Goal: Task Accomplishment & Management: Manage account settings

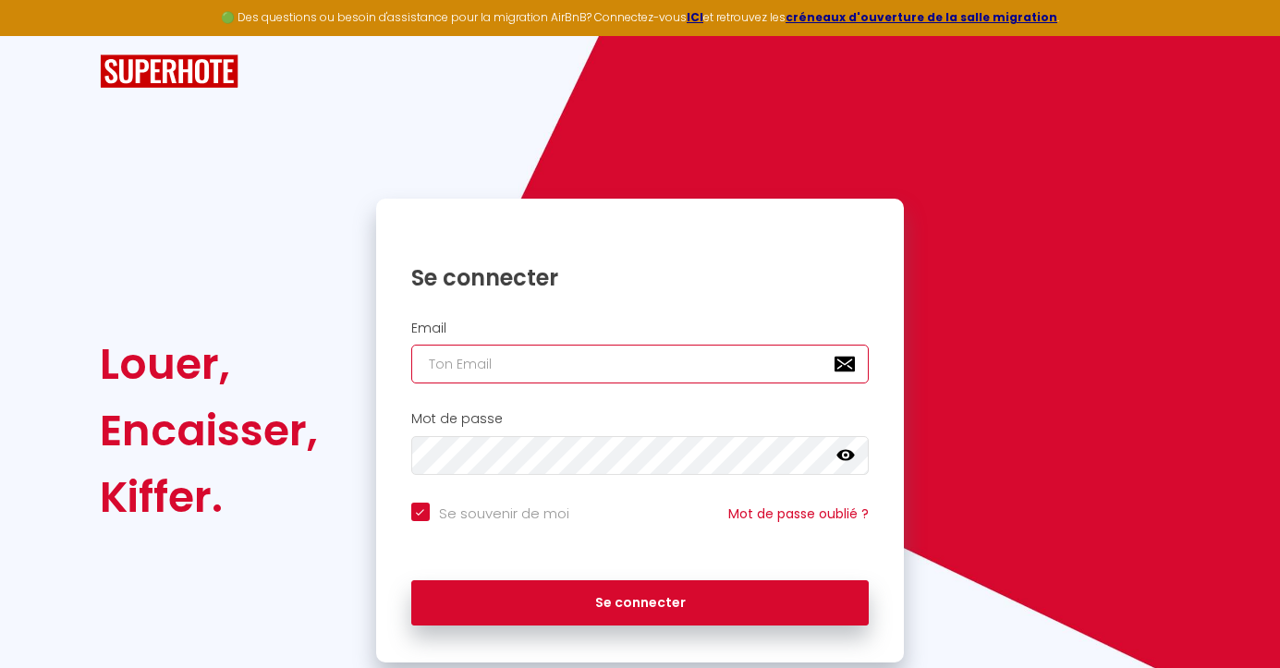
type input "o"
checkbox input "true"
type input "or"
checkbox input "true"
type input "orn"
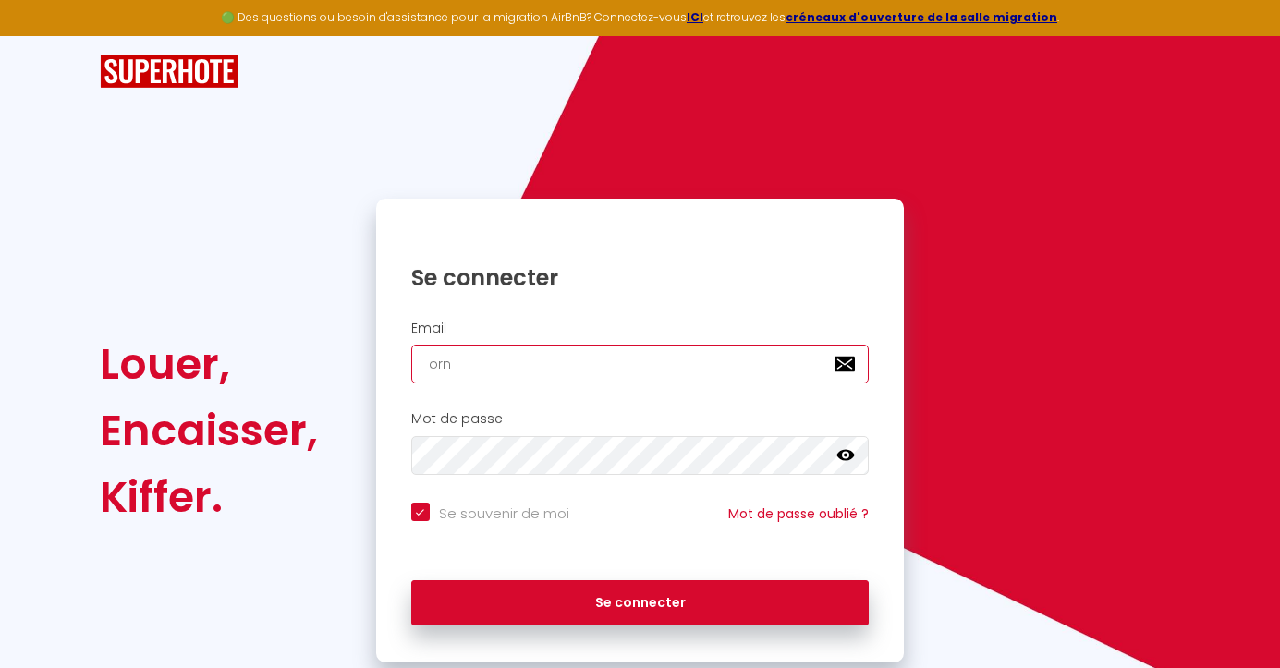
checkbox input "true"
type input "orne"
checkbox input "true"
type input "ornel"
checkbox input "true"
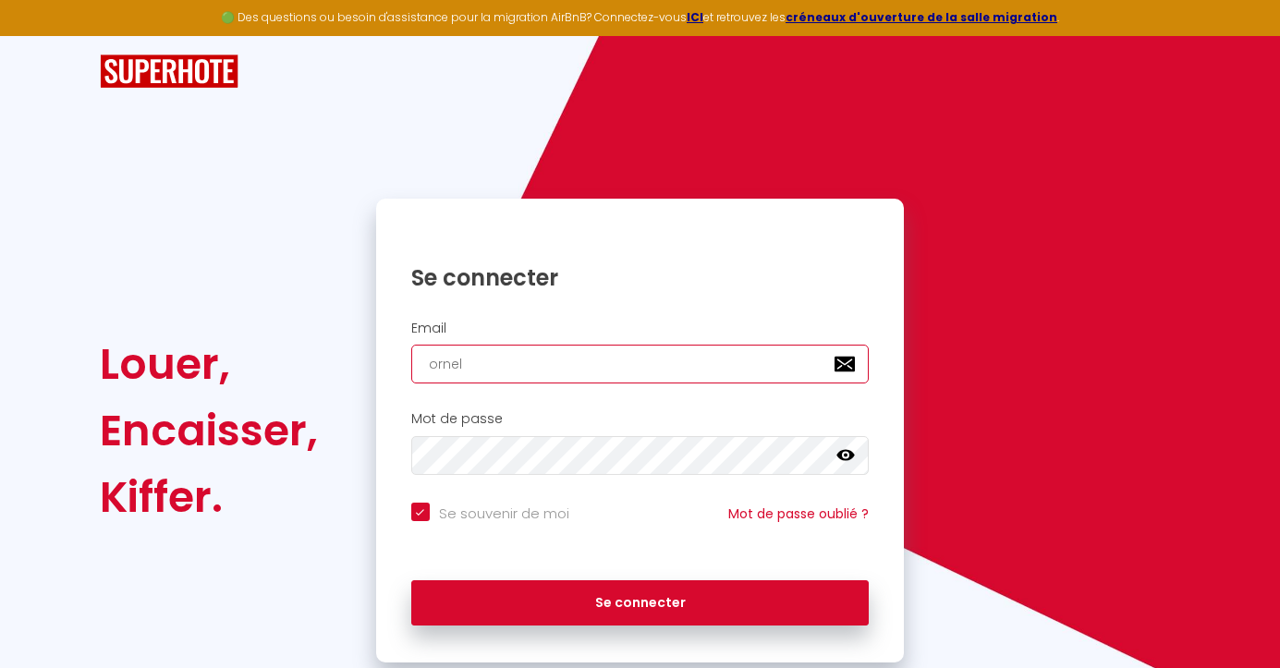
type input "ornell"
checkbox input "true"
type input "ornella"
checkbox input "true"
type input "ornella."
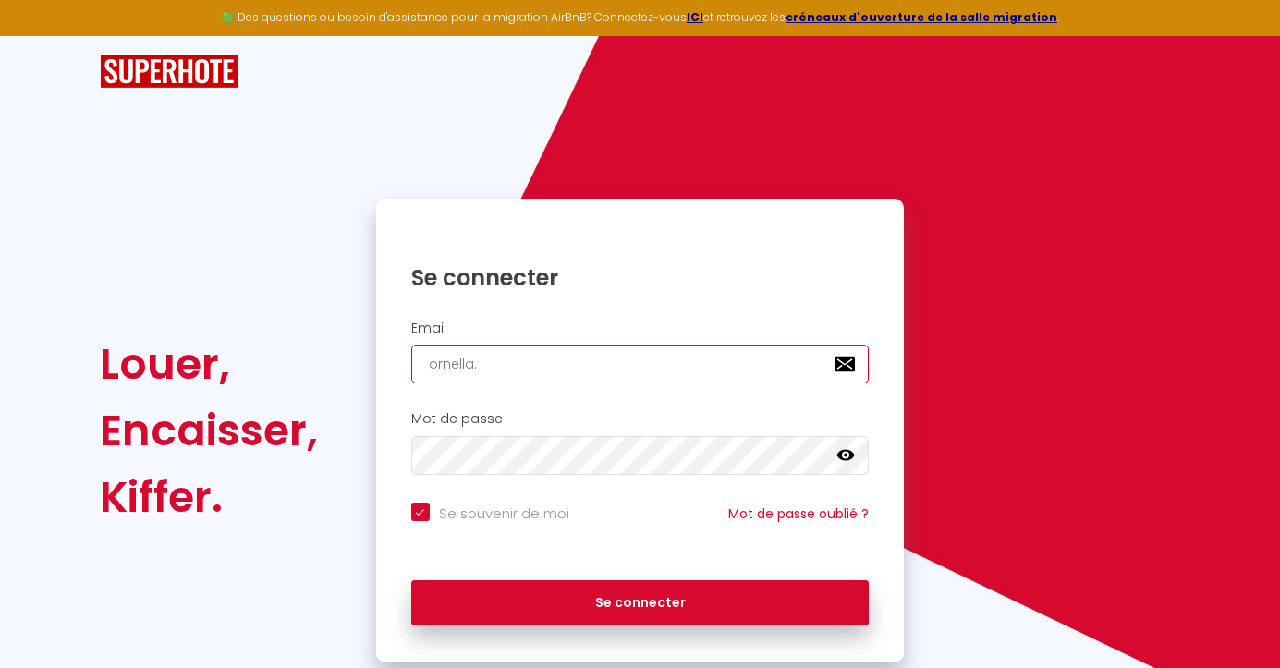
checkbox input "true"
type input "ornella.s"
checkbox input "true"
type input "[DOMAIN_NAME]"
checkbox input "true"
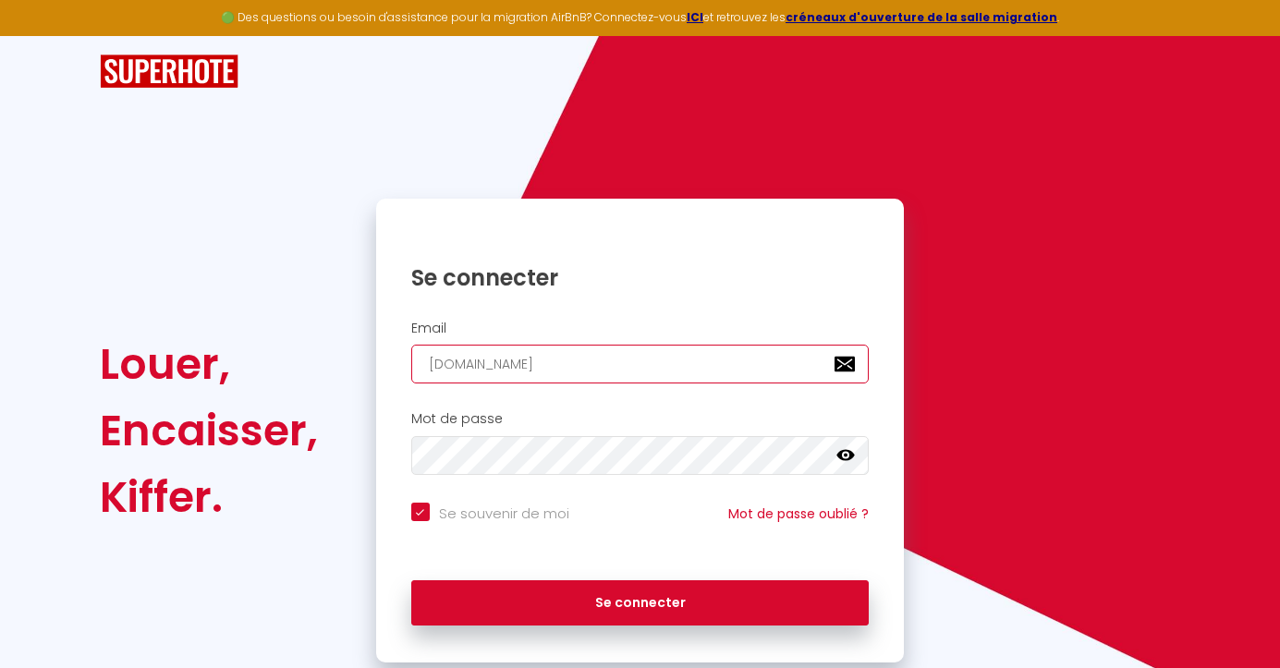
type input "ornella.sch"
checkbox input "true"
type input "ornella.schm"
checkbox input "true"
type input "ornella.schmi"
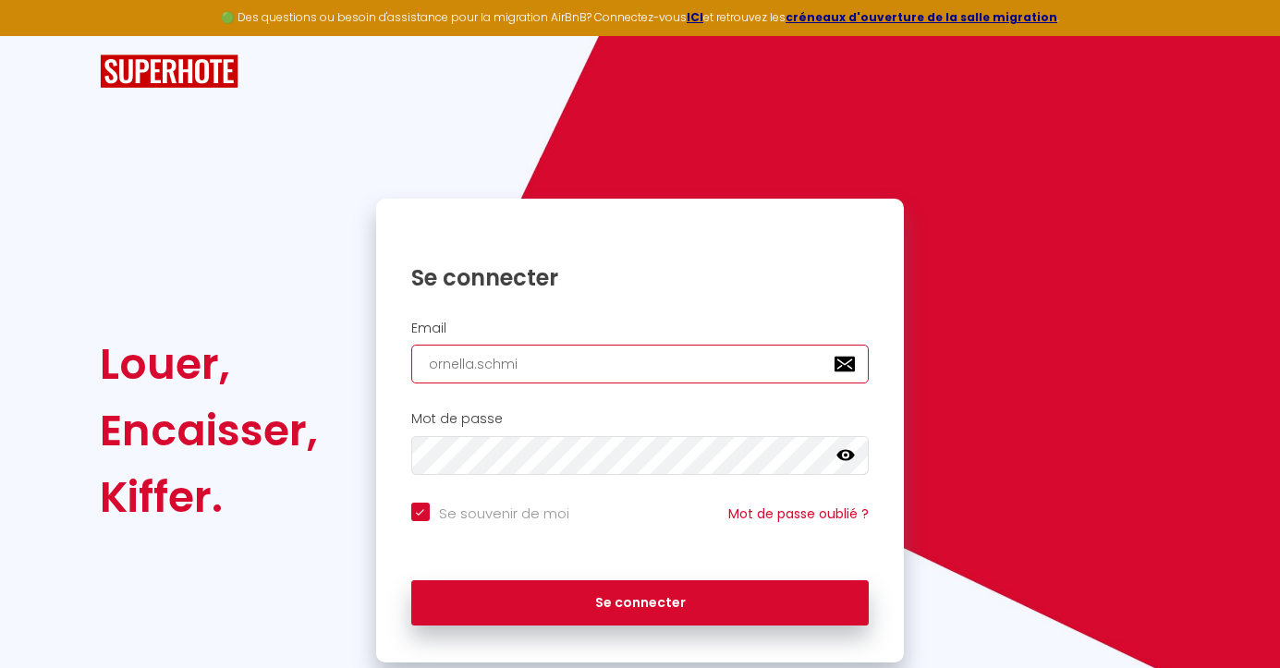
checkbox input "true"
type input "ornella.schmit"
checkbox input "true"
type input "ornella.[PERSON_NAME]"
checkbox input "true"
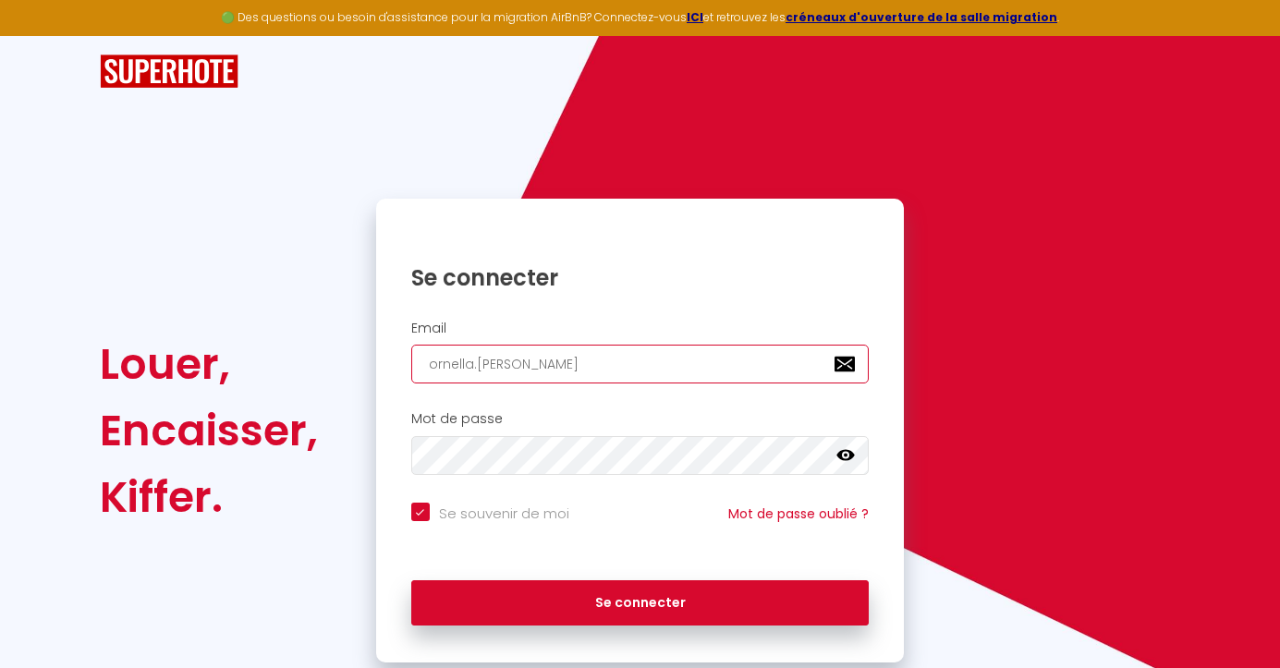
type input "ornella.[PERSON_NAME]@"
checkbox input "true"
type input "ornella.schmitt@l"
checkbox input "true"
type input "ornella.schmitt@lv"
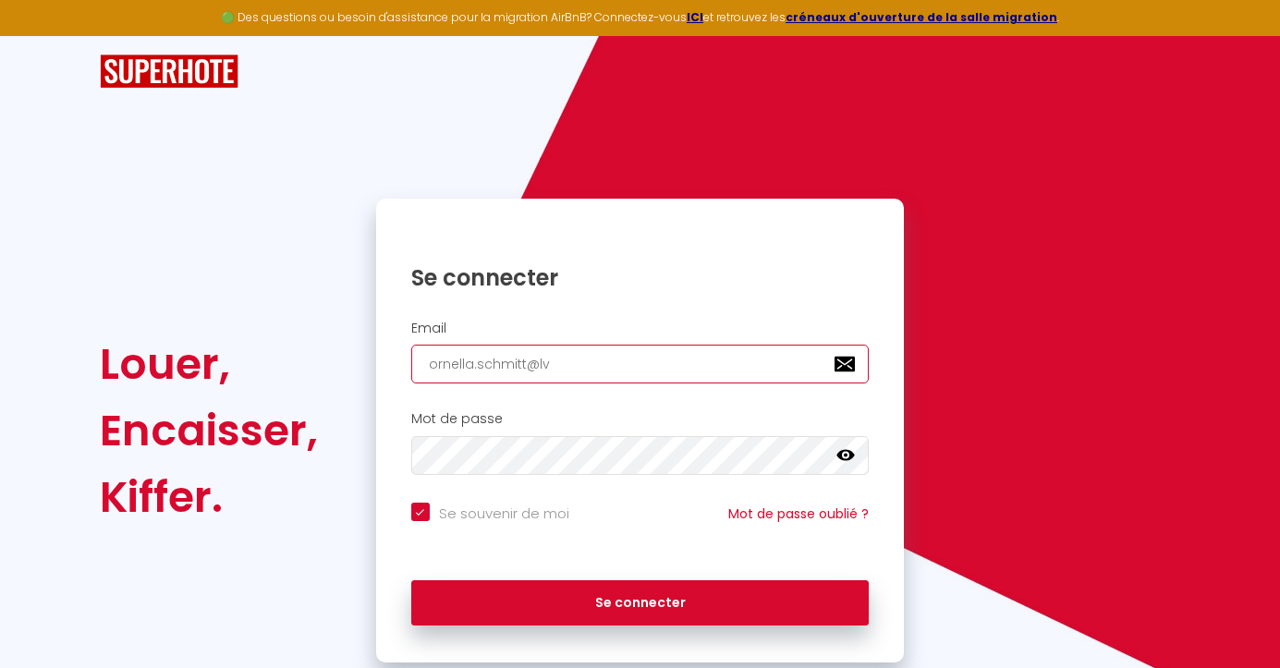
checkbox input "true"
type input "ornella.schmitt@l"
checkbox input "true"
type input "ornella.schmitt@li"
checkbox input "true"
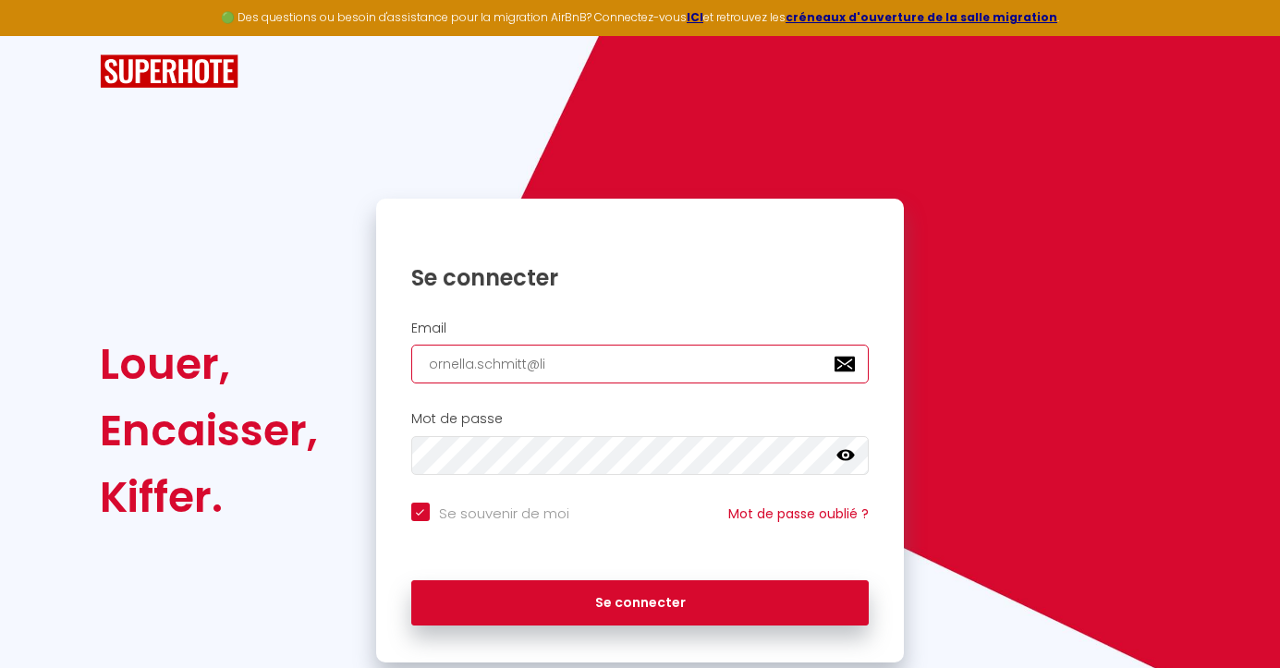
type input "ornella.schmitt@liv"
checkbox input "true"
type input "ornella.schmitt@live"
checkbox input "true"
type input "ornella.schmitt@live."
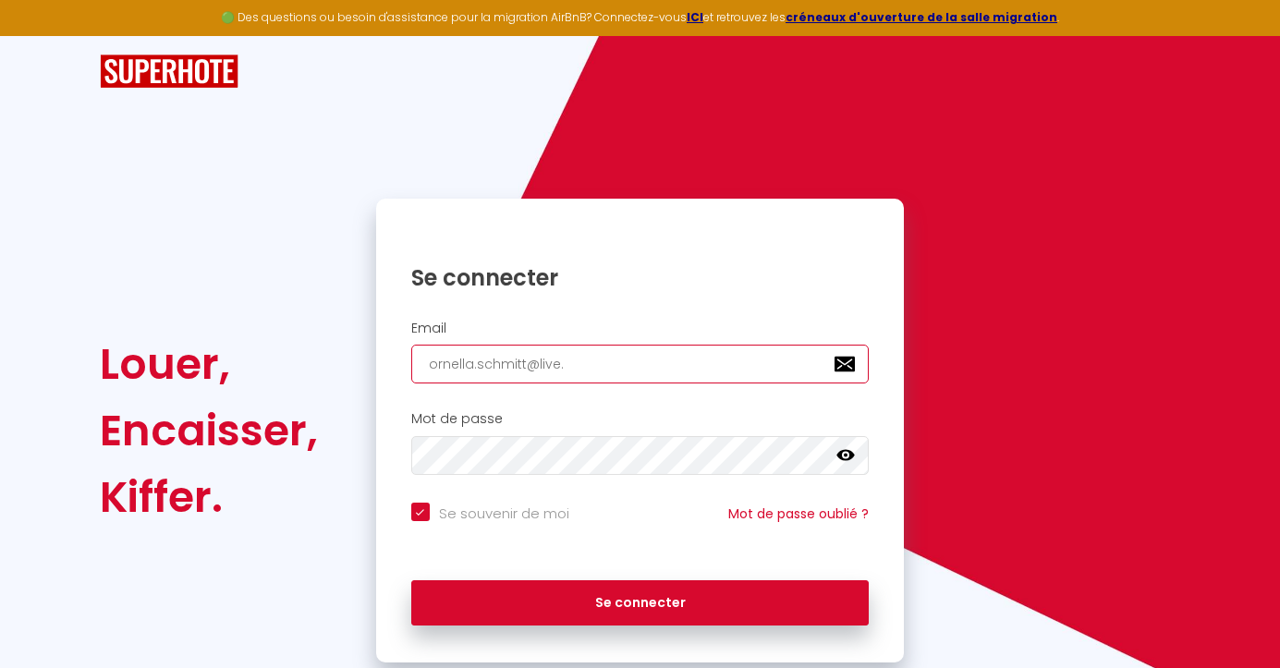
checkbox input "true"
type input "ornella.schmitt@live.f"
checkbox input "true"
type input "[EMAIL_ADDRESS][DOMAIN_NAME]"
checkbox input "true"
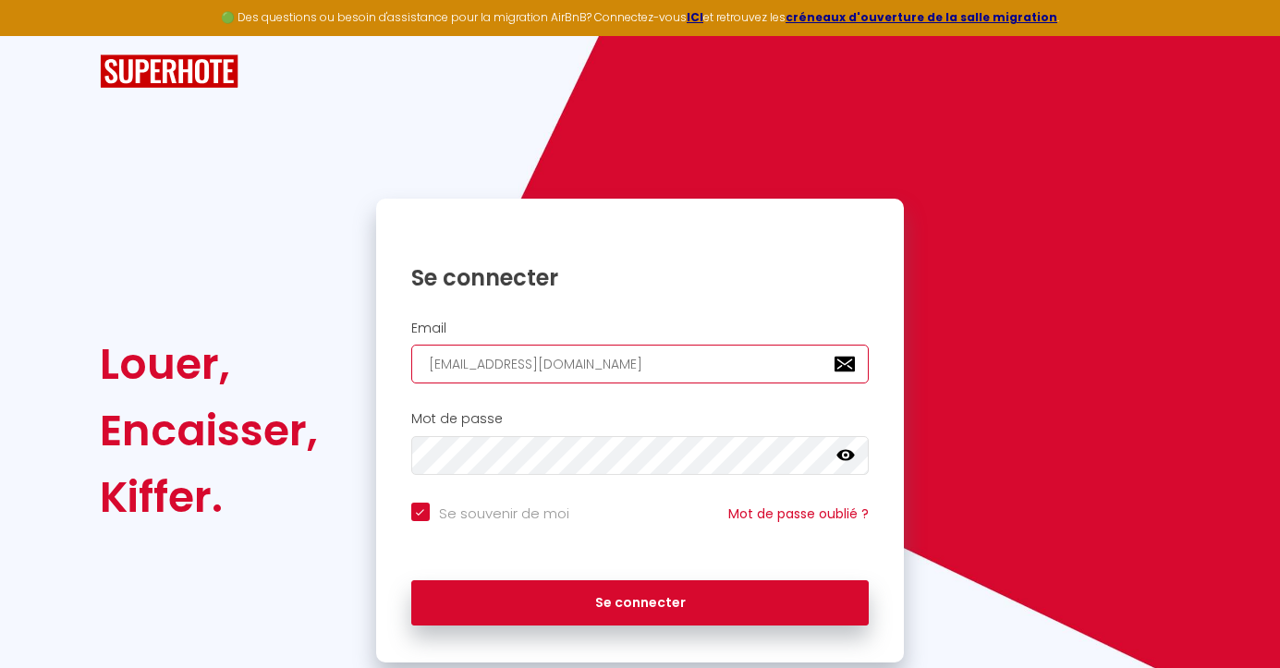
type input "[EMAIL_ADDRESS][DOMAIN_NAME]"
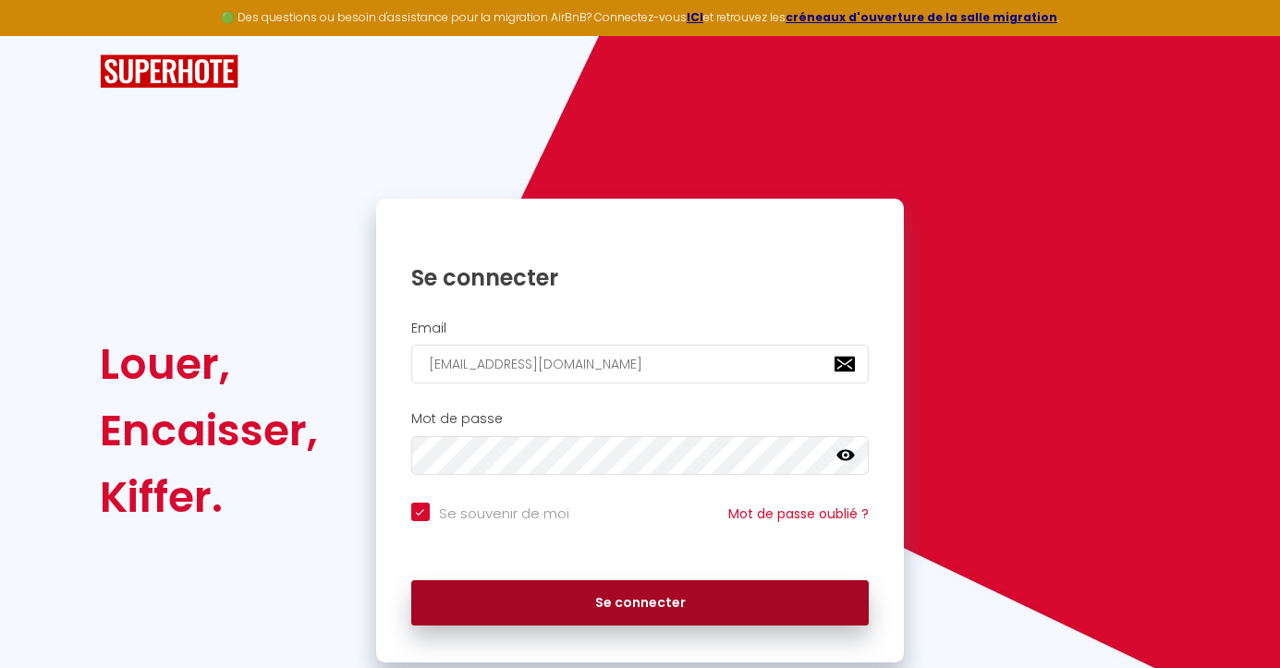
click at [645, 596] on button "Se connecter" at bounding box center [640, 603] width 458 height 46
checkbox input "true"
